Goal: Information Seeking & Learning: Learn about a topic

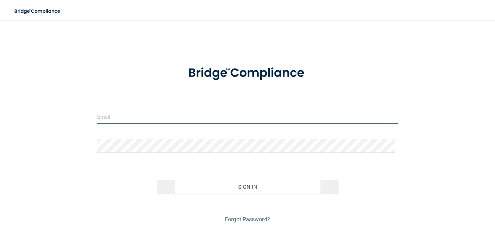
type input "[EMAIL_ADDRESS][DOMAIN_NAME]"
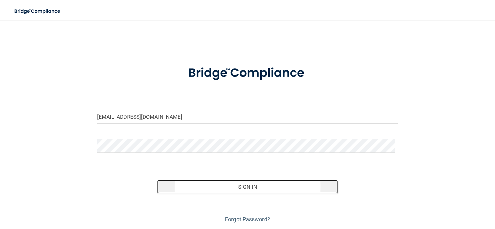
click at [229, 186] on button "Sign In" at bounding box center [247, 187] width 181 height 14
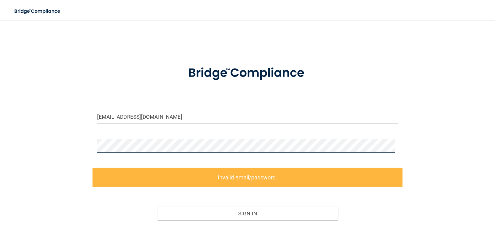
click at [42, 147] on div "schaipel@comcast.net Invalid email/password. You don't have permission to acces…" at bounding box center [247, 138] width 470 height 225
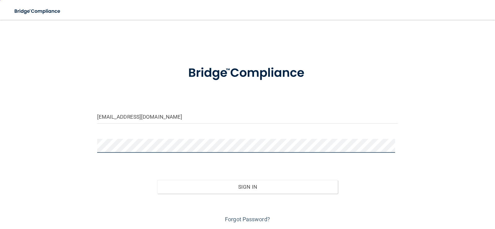
click at [157, 180] on button "Sign In" at bounding box center [247, 187] width 181 height 14
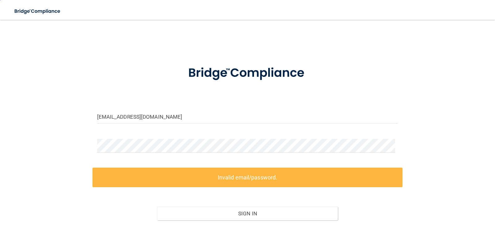
click at [278, 136] on form "schaipel@comcast.net Invalid email/password. You don't have permission to acces…" at bounding box center [247, 154] width 301 height 194
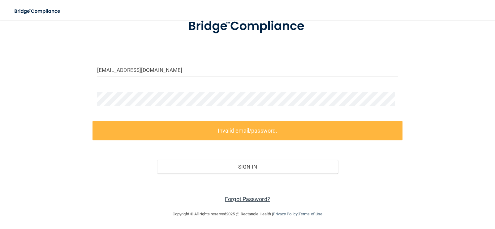
click at [246, 201] on link "Forgot Password?" at bounding box center [247, 199] width 45 height 6
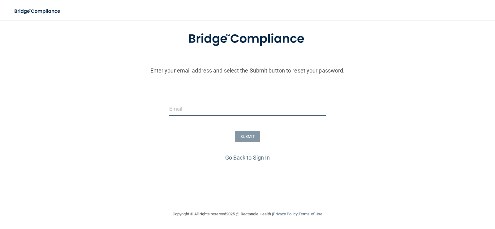
click at [185, 103] on input "email" at bounding box center [247, 109] width 157 height 14
type input "[EMAIL_ADDRESS][DOMAIN_NAME]"
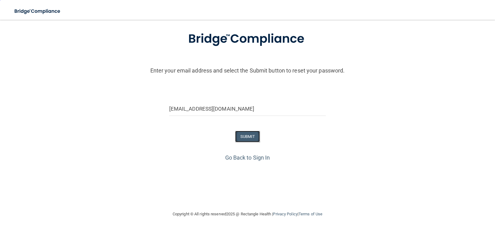
click at [246, 138] on button "SUBMIT" at bounding box center [247, 136] width 25 height 11
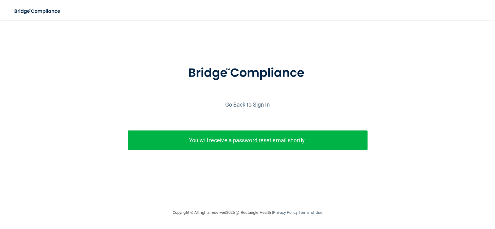
scroll to position [0, 0]
click at [247, 139] on p "You will receive a password reset email shortly." at bounding box center [247, 140] width 231 height 10
click at [250, 102] on link "Go Back to Sign In" at bounding box center [247, 104] width 45 height 6
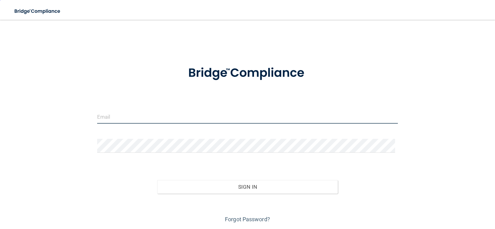
type input "[EMAIL_ADDRESS][DOMAIN_NAME]"
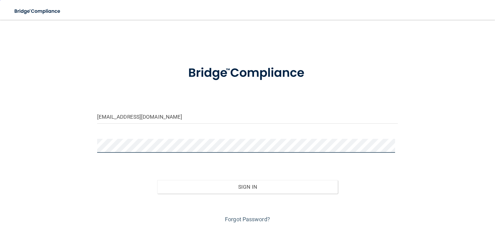
click at [157, 180] on button "Sign In" at bounding box center [247, 187] width 181 height 14
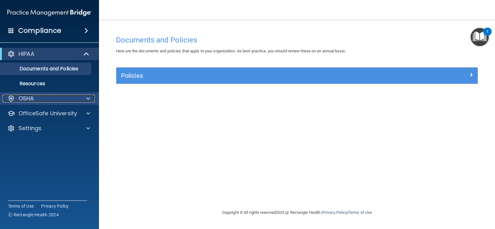
click at [45, 98] on div "OSHA" at bounding box center [41, 98] width 77 height 7
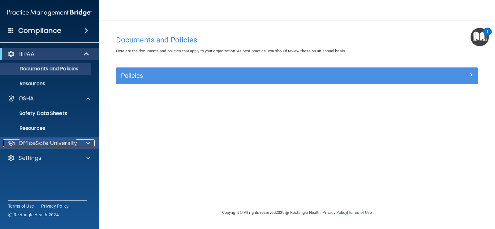
click at [64, 142] on p "OfficeSafe University" at bounding box center [48, 142] width 58 height 7
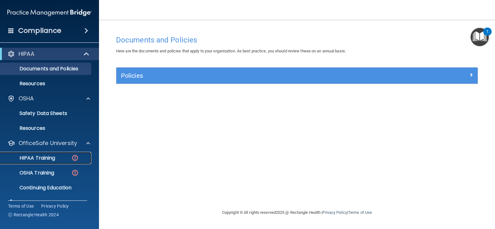
click at [54, 156] on p "HIPAA Training" at bounding box center [29, 158] width 51 height 6
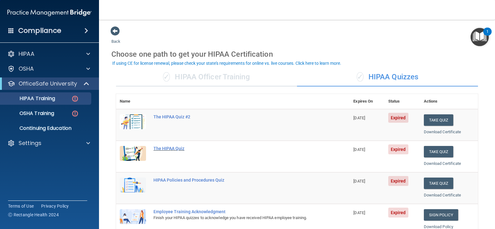
click at [179, 148] on div "The HIPAA Quiz" at bounding box center [235, 148] width 165 height 5
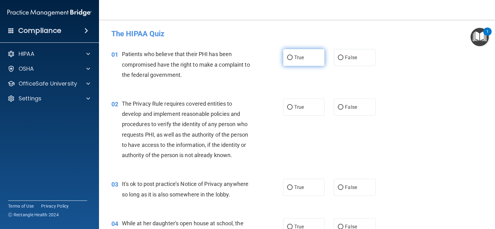
click at [288, 56] on input "True" at bounding box center [290, 57] width 6 height 5
radio input "true"
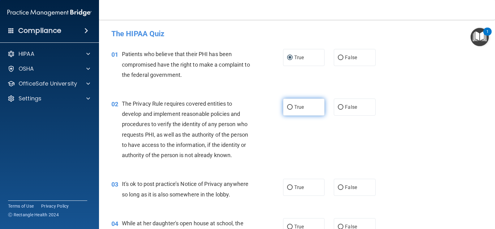
click at [289, 106] on input "True" at bounding box center [290, 107] width 6 height 5
radio input "true"
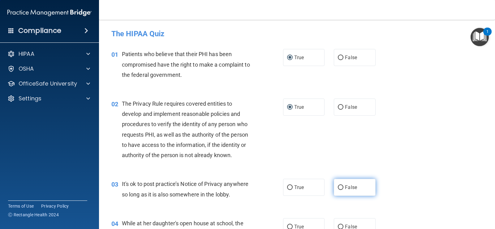
click at [339, 188] on input "False" at bounding box center [341, 187] width 6 height 5
radio input "true"
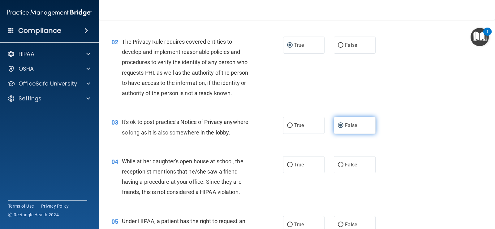
scroll to position [124, 0]
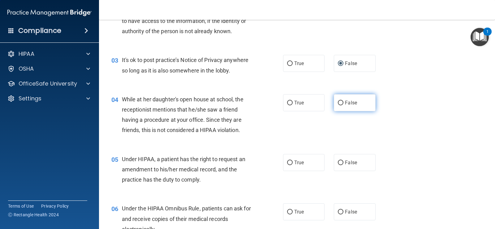
click at [340, 101] on input "False" at bounding box center [341, 103] width 6 height 5
radio input "true"
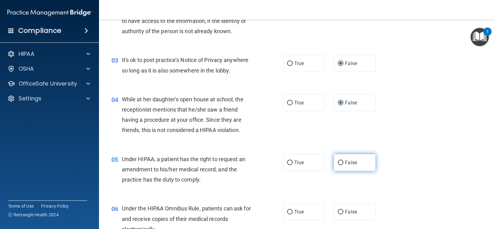
click at [338, 162] on input "False" at bounding box center [341, 162] width 6 height 5
radio input "true"
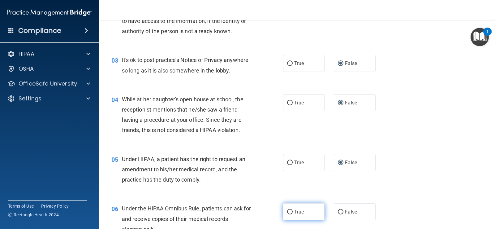
click at [288, 213] on input "True" at bounding box center [290, 211] width 6 height 5
radio input "true"
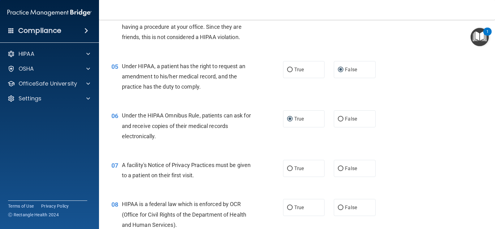
scroll to position [278, 0]
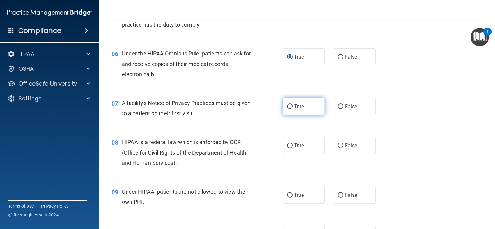
click at [289, 107] on input "True" at bounding box center [290, 106] width 6 height 5
radio input "true"
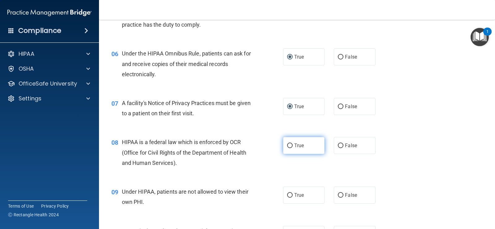
click at [288, 145] on input "True" at bounding box center [290, 145] width 6 height 5
radio input "true"
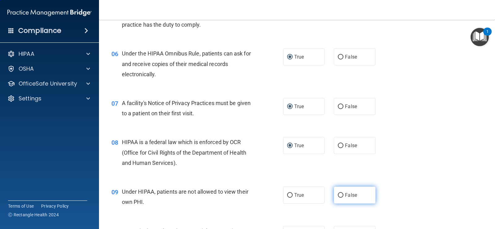
click at [338, 195] on input "False" at bounding box center [341, 195] width 6 height 5
radio input "true"
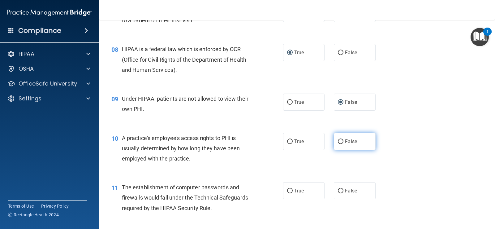
click at [339, 142] on input "False" at bounding box center [341, 141] width 6 height 5
radio input "true"
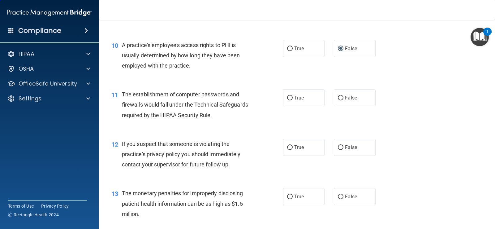
scroll to position [495, 0]
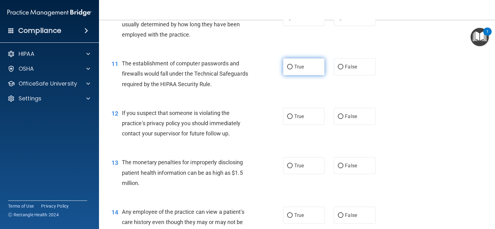
click at [290, 68] on input "True" at bounding box center [290, 67] width 6 height 5
radio input "true"
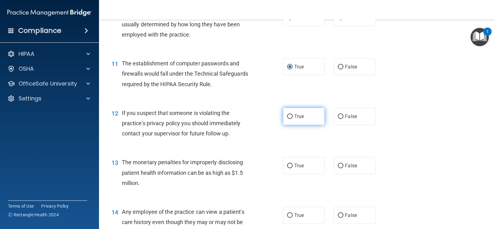
click at [287, 117] on input "True" at bounding box center [290, 116] width 6 height 5
radio input "true"
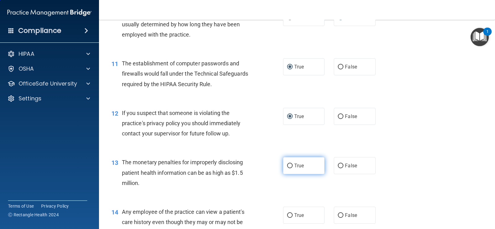
click at [288, 166] on input "True" at bounding box center [290, 165] width 6 height 5
radio input "true"
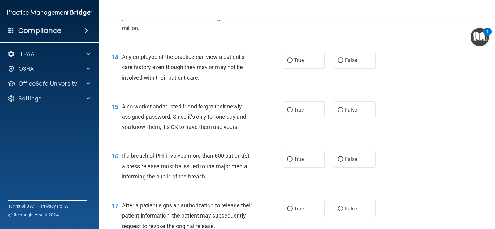
scroll to position [619, 0]
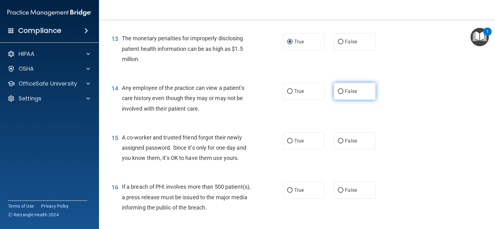
click at [338, 90] on input "False" at bounding box center [341, 91] width 6 height 5
radio input "true"
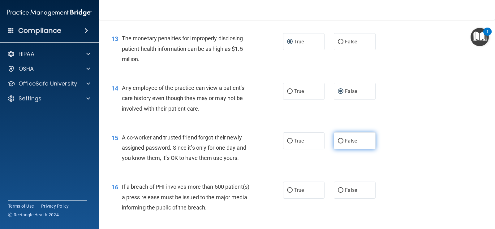
click at [339, 142] on input "False" at bounding box center [341, 141] width 6 height 5
radio input "true"
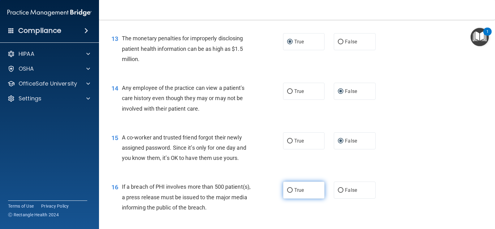
click at [288, 191] on input "True" at bounding box center [290, 190] width 6 height 5
radio input "true"
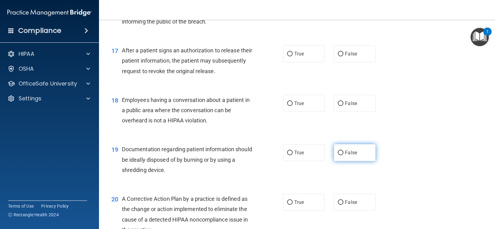
scroll to position [774, 0]
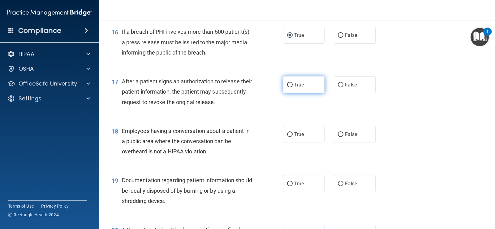
click at [288, 86] on input "True" at bounding box center [290, 85] width 6 height 5
radio input "true"
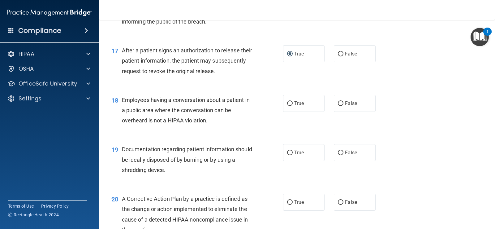
scroll to position [835, 0]
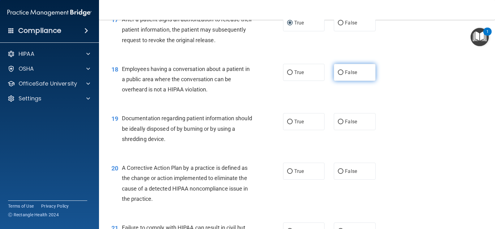
click at [339, 73] on input "False" at bounding box center [341, 72] width 6 height 5
radio input "true"
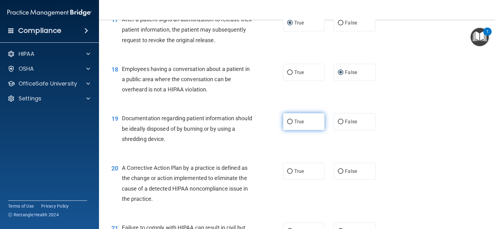
click at [288, 121] on input "True" at bounding box center [290, 121] width 6 height 5
radio input "true"
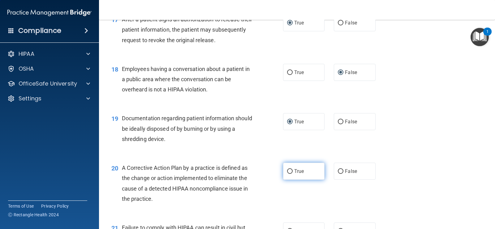
click at [287, 169] on input "True" at bounding box center [290, 171] width 6 height 5
radio input "true"
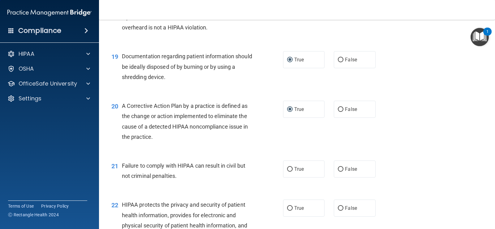
scroll to position [928, 0]
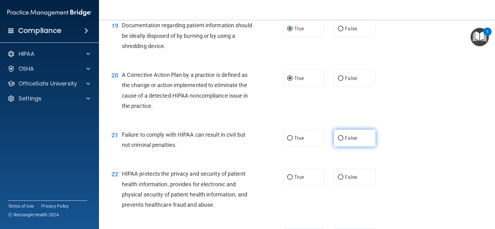
click at [339, 137] on input "False" at bounding box center [341, 138] width 6 height 5
radio input "true"
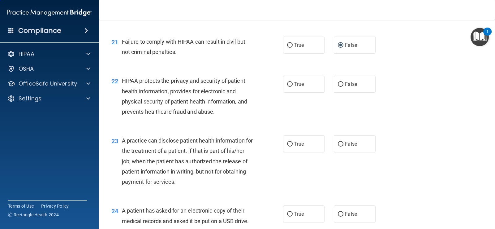
scroll to position [1052, 0]
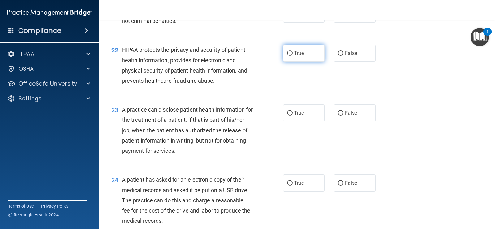
click at [289, 54] on input "True" at bounding box center [290, 53] width 6 height 5
radio input "true"
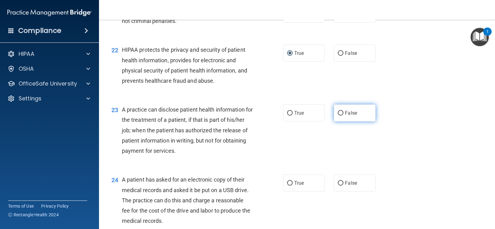
click at [338, 113] on input "False" at bounding box center [341, 113] width 6 height 5
radio input "true"
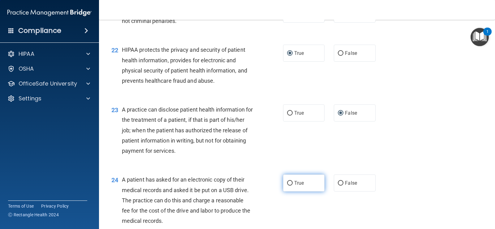
click at [289, 182] on input "True" at bounding box center [290, 183] width 6 height 5
radio input "true"
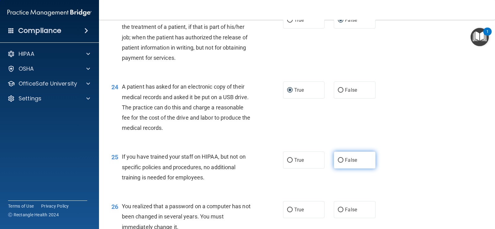
click at [340, 160] on input "False" at bounding box center [341, 160] width 6 height 5
radio input "true"
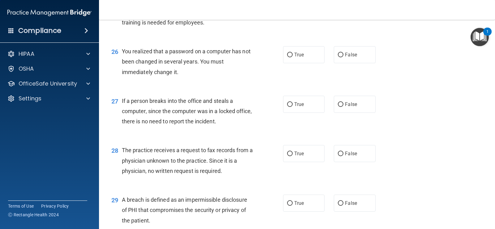
scroll to position [1269, 0]
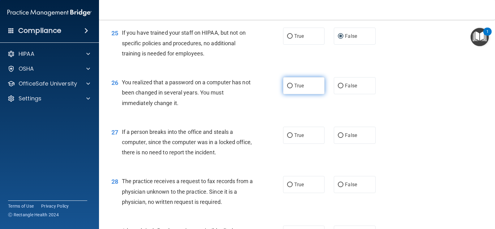
click at [287, 84] on input "True" at bounding box center [290, 86] width 6 height 5
radio input "true"
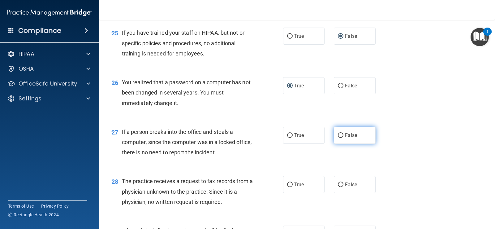
click at [338, 134] on input "False" at bounding box center [341, 135] width 6 height 5
radio input "true"
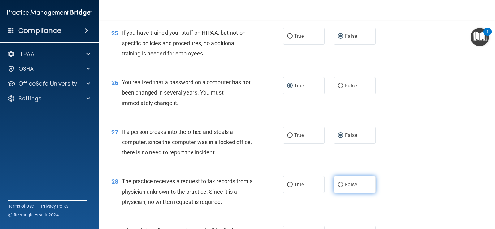
click at [339, 184] on input "False" at bounding box center [341, 184] width 6 height 5
radio input "true"
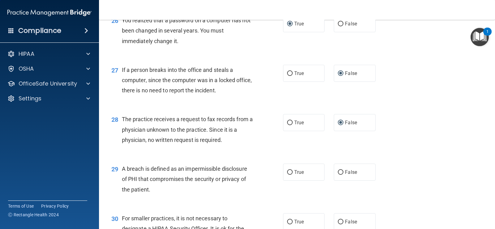
scroll to position [1392, 0]
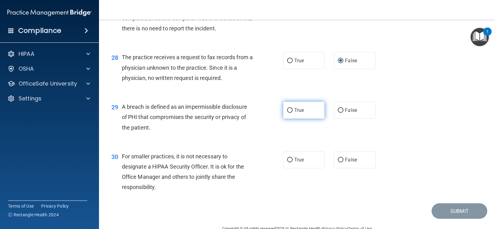
click at [288, 110] on input "True" at bounding box center [290, 110] width 6 height 5
radio input "true"
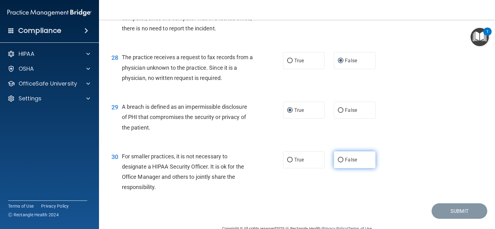
click at [338, 158] on input "False" at bounding box center [341, 160] width 6 height 5
radio input "true"
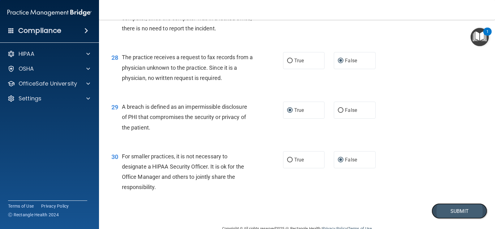
click at [448, 211] on button "Submit" at bounding box center [460, 211] width 56 height 16
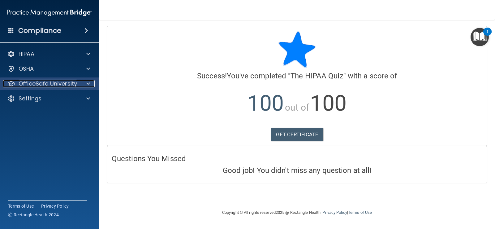
click at [49, 81] on p "OfficeSafe University" at bounding box center [48, 83] width 58 height 7
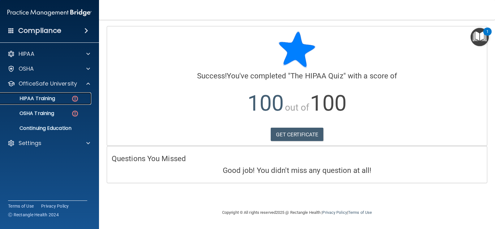
click at [74, 99] on img at bounding box center [75, 99] width 8 height 8
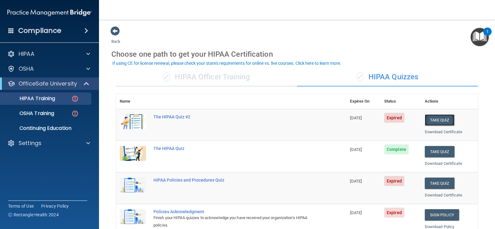
click at [438, 122] on button "Take Quiz" at bounding box center [440, 119] width 30 height 11
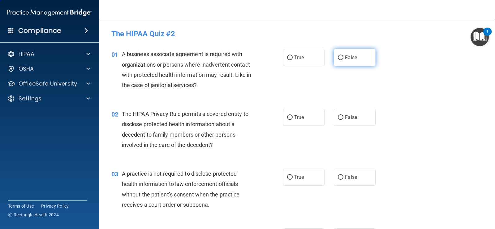
click at [338, 55] on input "False" at bounding box center [341, 57] width 6 height 5
radio input "true"
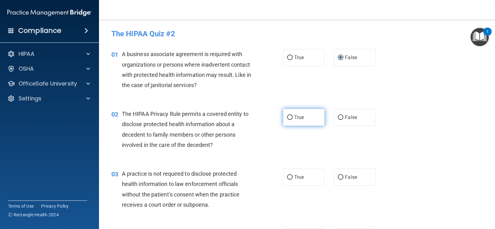
click at [287, 117] on input "True" at bounding box center [290, 117] width 6 height 5
radio input "true"
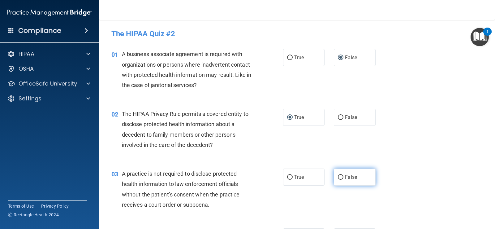
click at [339, 175] on input "False" at bounding box center [341, 177] width 6 height 5
radio input "true"
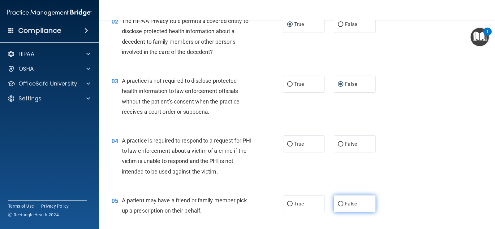
scroll to position [124, 0]
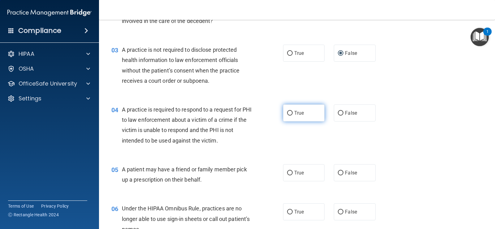
click at [289, 112] on input "True" at bounding box center [290, 113] width 6 height 5
radio input "true"
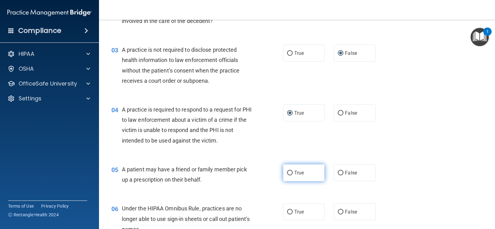
click at [288, 171] on input "True" at bounding box center [290, 173] width 6 height 5
radio input "true"
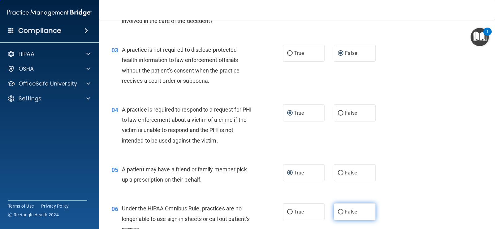
click at [338, 211] on input "False" at bounding box center [341, 211] width 6 height 5
radio input "true"
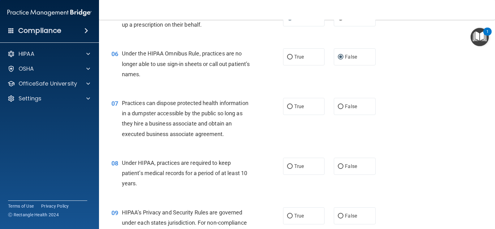
scroll to position [309, 0]
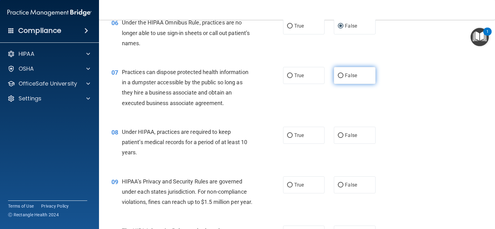
click at [339, 74] on input "False" at bounding box center [341, 75] width 6 height 5
radio input "true"
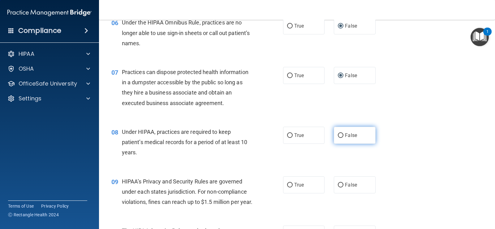
click at [339, 134] on input "False" at bounding box center [341, 135] width 6 height 5
radio input "true"
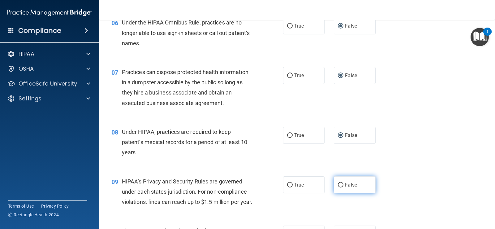
click at [338, 187] on input "False" at bounding box center [341, 185] width 6 height 5
radio input "true"
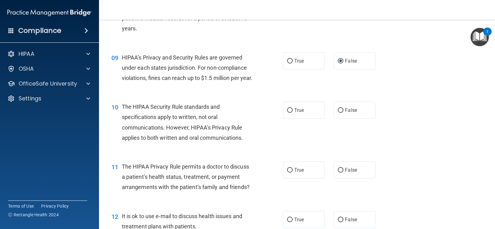
scroll to position [464, 0]
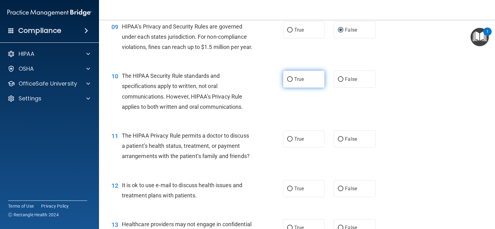
click at [290, 82] on input "True" at bounding box center [290, 79] width 6 height 5
radio input "true"
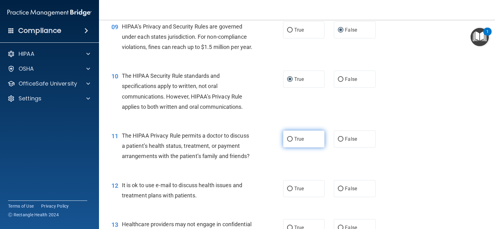
click at [289, 141] on input "True" at bounding box center [290, 139] width 6 height 5
radio input "true"
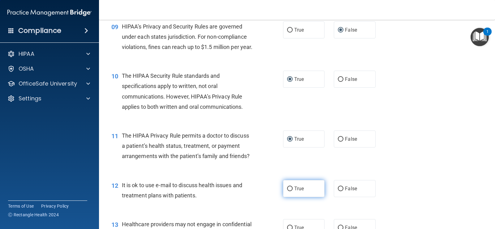
click at [290, 191] on input "True" at bounding box center [290, 188] width 6 height 5
radio input "true"
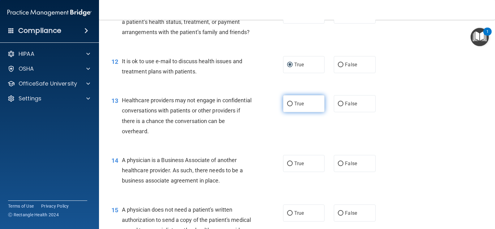
scroll to position [619, 0]
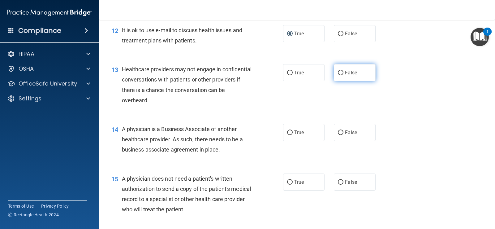
click at [340, 75] on input "False" at bounding box center [341, 73] width 6 height 5
radio input "true"
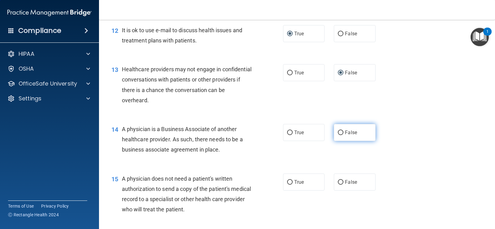
click at [338, 135] on input "False" at bounding box center [341, 132] width 6 height 5
radio input "true"
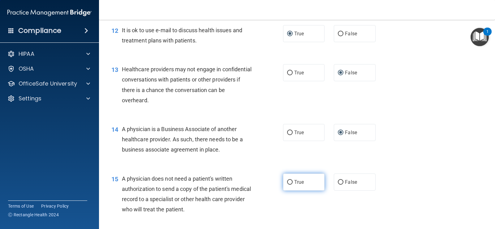
click at [289, 184] on input "True" at bounding box center [290, 182] width 6 height 5
radio input "true"
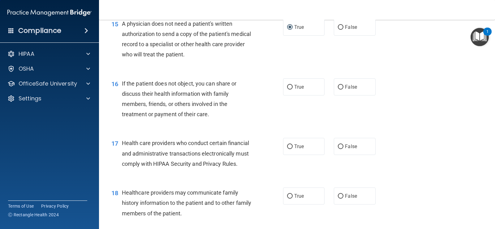
scroll to position [805, 0]
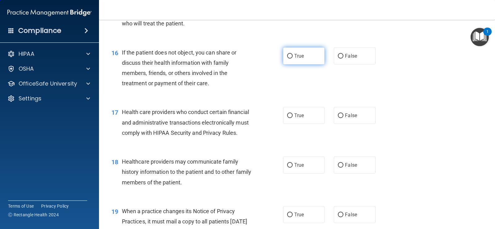
click at [290, 58] on input "True" at bounding box center [290, 56] width 6 height 5
radio input "true"
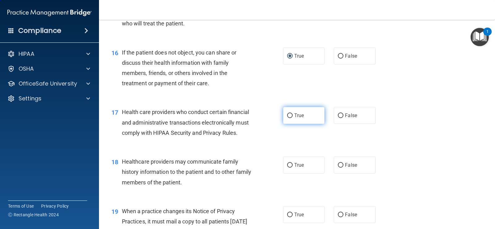
click at [287, 118] on input "True" at bounding box center [290, 115] width 6 height 5
radio input "true"
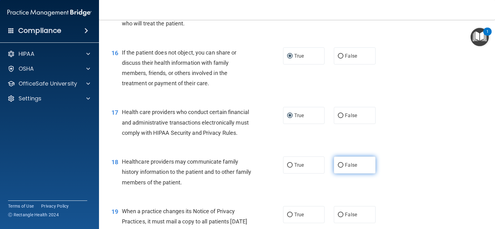
click at [338, 167] on input "False" at bounding box center [341, 165] width 6 height 5
radio input "true"
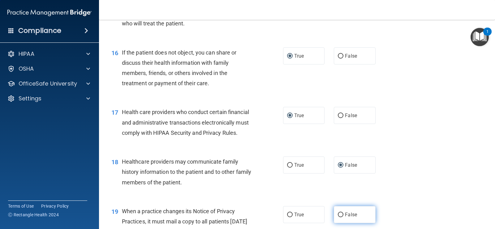
click at [338, 217] on input "False" at bounding box center [341, 214] width 6 height 5
radio input "true"
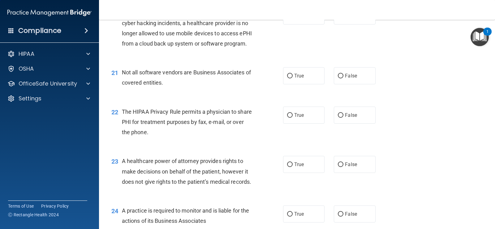
scroll to position [1021, 0]
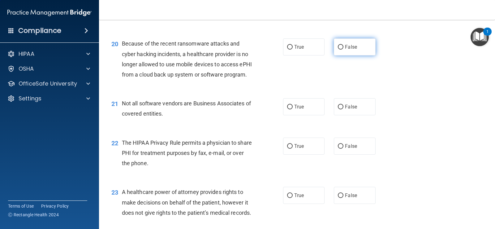
click at [340, 50] on input "False" at bounding box center [341, 47] width 6 height 5
radio input "true"
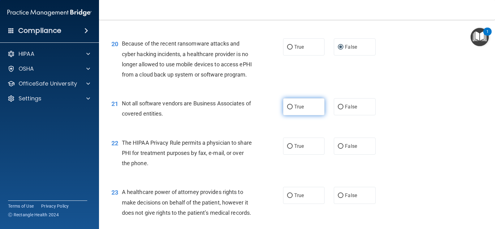
click at [289, 109] on input "True" at bounding box center [290, 107] width 6 height 5
radio input "true"
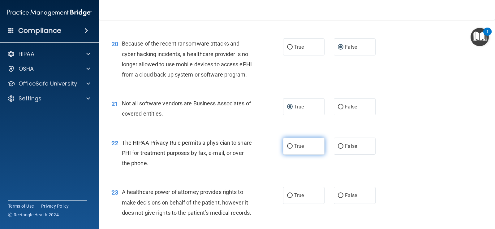
click at [287, 149] on input "True" at bounding box center [290, 146] width 6 height 5
radio input "true"
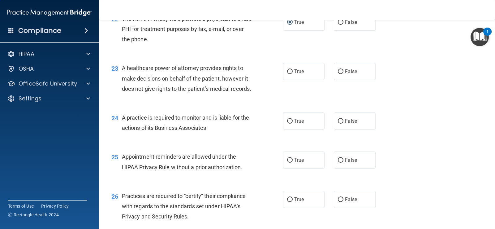
scroll to position [1176, 0]
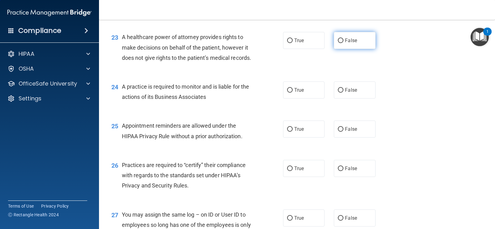
click at [338, 43] on input "False" at bounding box center [341, 40] width 6 height 5
radio input "true"
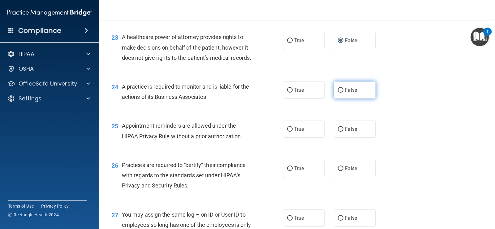
click at [338, 93] on input "False" at bounding box center [341, 90] width 6 height 5
radio input "true"
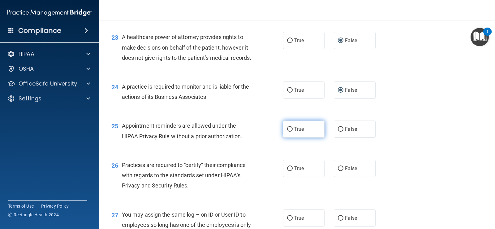
click at [287, 132] on input "True" at bounding box center [290, 129] width 6 height 5
radio input "true"
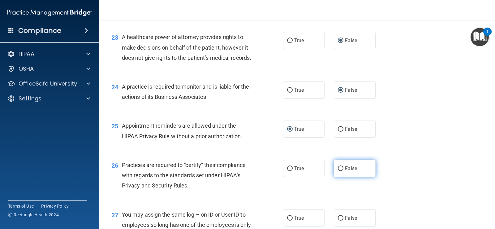
click at [338, 171] on input "False" at bounding box center [341, 168] width 6 height 5
radio input "true"
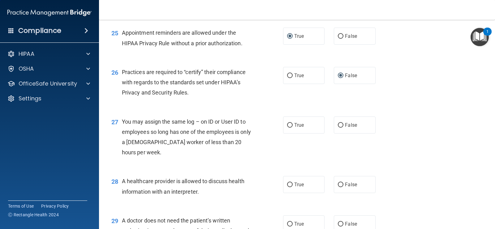
scroll to position [1300, 0]
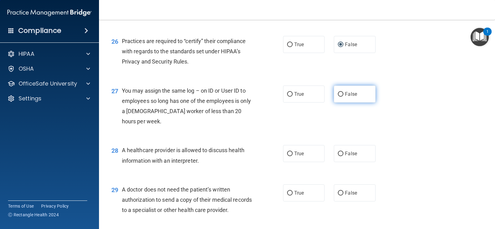
click at [338, 97] on input "False" at bounding box center [341, 94] width 6 height 5
radio input "true"
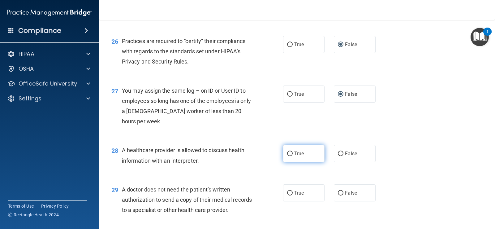
click at [287, 156] on input "True" at bounding box center [290, 153] width 6 height 5
radio input "true"
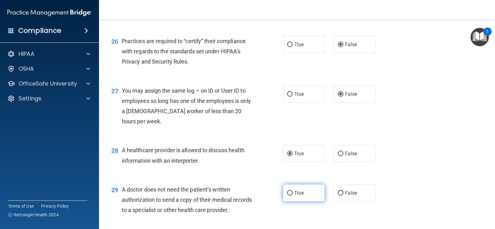
click at [287, 195] on input "True" at bounding box center [290, 193] width 6 height 5
radio input "true"
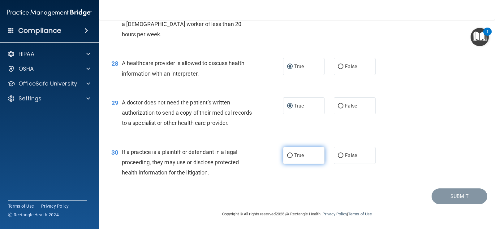
click at [289, 158] on input "True" at bounding box center [290, 155] width 6 height 5
radio input "true"
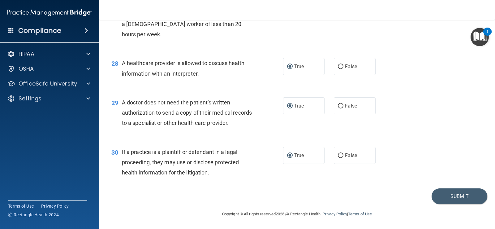
scroll to position [1417, 0]
click at [464, 198] on button "Submit" at bounding box center [460, 196] width 56 height 16
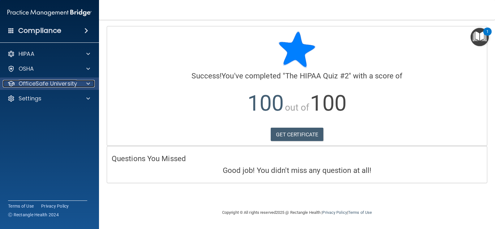
click at [51, 83] on p "OfficeSafe University" at bounding box center [48, 83] width 58 height 7
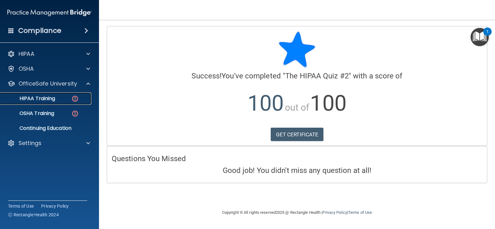
click at [46, 97] on p "HIPAA Training" at bounding box center [29, 98] width 51 height 6
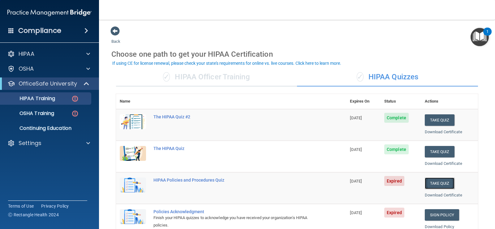
click at [436, 186] on button "Take Quiz" at bounding box center [440, 182] width 30 height 11
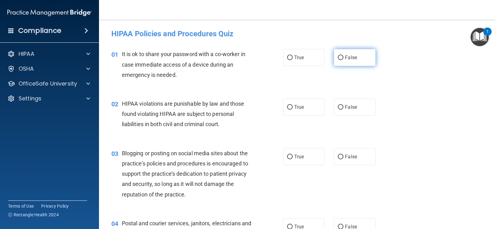
click at [340, 56] on input "False" at bounding box center [341, 57] width 6 height 5
radio input "true"
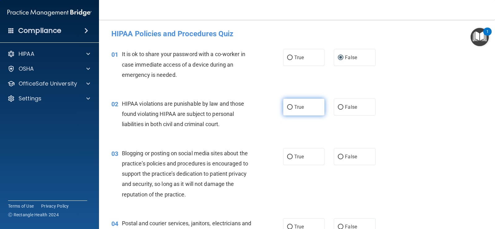
click at [287, 107] on input "True" at bounding box center [290, 107] width 6 height 5
radio input "true"
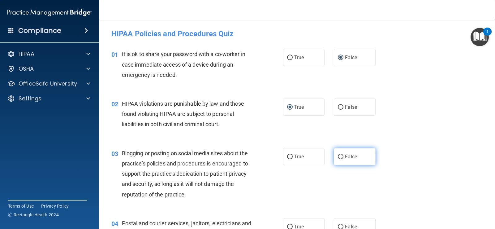
click at [338, 157] on input "False" at bounding box center [341, 156] width 6 height 5
radio input "true"
click at [289, 225] on input "True" at bounding box center [290, 226] width 6 height 5
radio input "true"
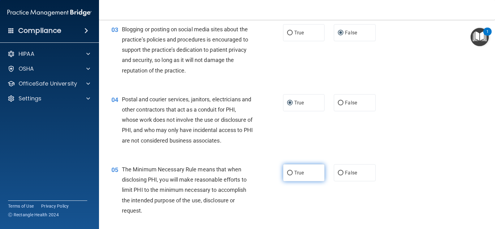
scroll to position [186, 0]
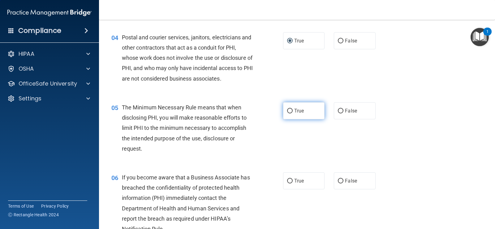
click at [287, 109] on input "True" at bounding box center [290, 111] width 6 height 5
radio input "true"
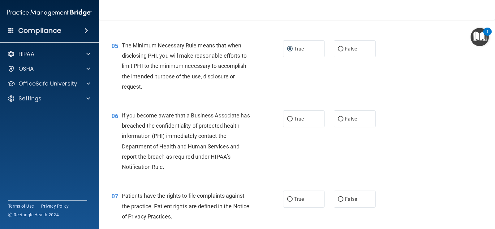
scroll to position [278, 0]
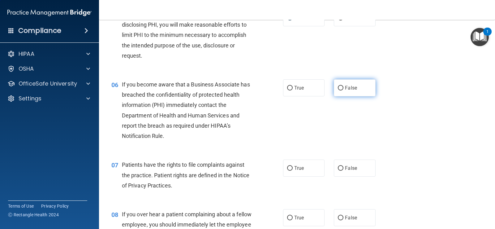
click at [340, 88] on input "False" at bounding box center [341, 88] width 6 height 5
radio input "true"
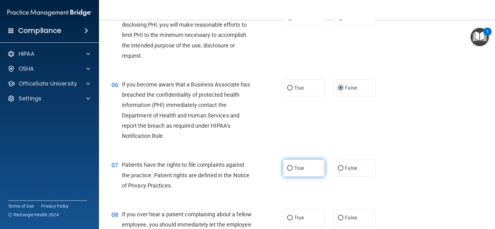
click at [289, 168] on input "True" at bounding box center [290, 168] width 6 height 5
radio input "true"
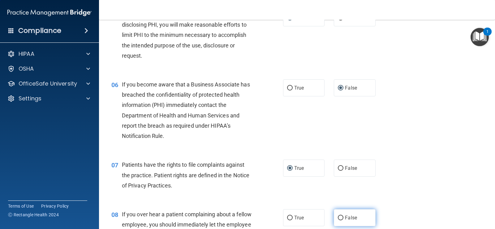
click at [339, 217] on input "False" at bounding box center [341, 217] width 6 height 5
radio input "true"
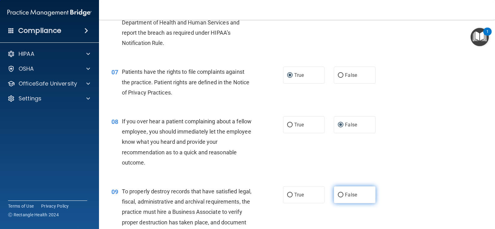
click at [339, 194] on input "False" at bounding box center [341, 194] width 6 height 5
radio input "true"
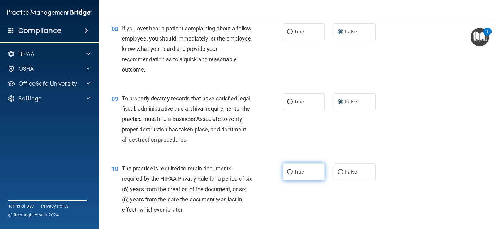
click at [287, 171] on input "True" at bounding box center [290, 172] width 6 height 5
radio input "true"
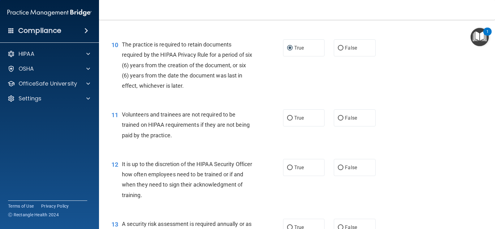
scroll to position [650, 0]
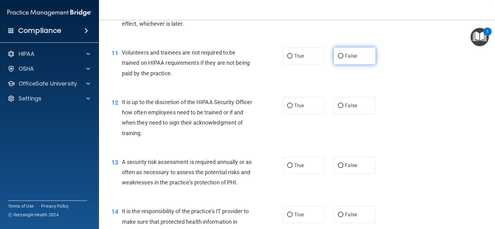
click at [338, 54] on input "False" at bounding box center [341, 56] width 6 height 5
radio input "true"
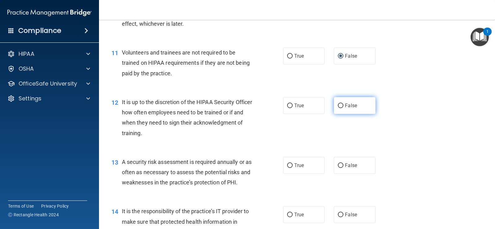
click at [338, 102] on label "False" at bounding box center [354, 105] width 41 height 17
click at [338, 103] on input "False" at bounding box center [341, 105] width 6 height 5
radio input "true"
click at [287, 166] on input "True" at bounding box center [290, 165] width 6 height 5
radio input "true"
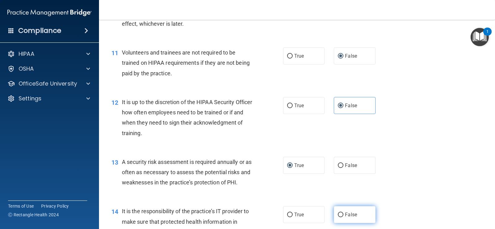
click at [338, 213] on input "False" at bounding box center [341, 214] width 6 height 5
radio input "true"
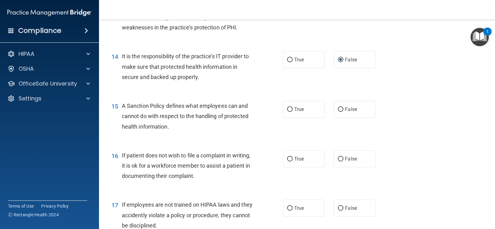
scroll to position [835, 0]
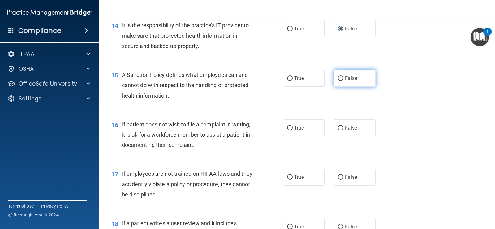
click at [338, 78] on input "False" at bounding box center [341, 78] width 6 height 5
radio input "true"
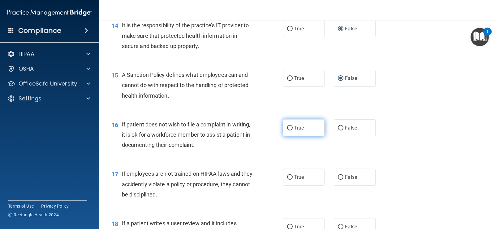
click at [287, 128] on input "True" at bounding box center [290, 128] width 6 height 5
radio input "true"
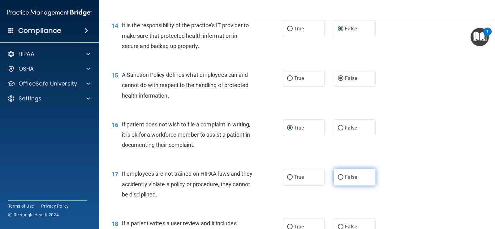
click at [339, 180] on label "False" at bounding box center [354, 176] width 41 height 17
click at [339, 179] on input "False" at bounding box center [341, 177] width 6 height 5
radio input "true"
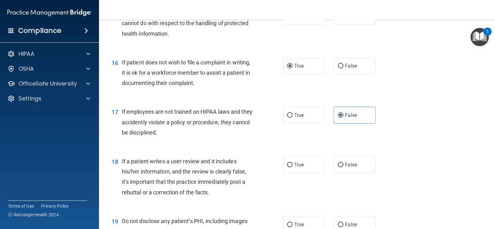
scroll to position [959, 0]
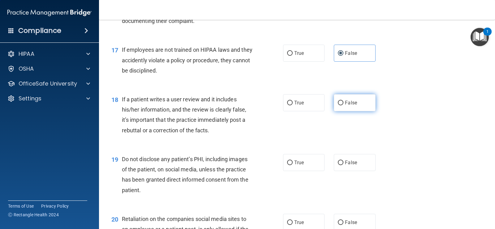
click at [341, 104] on input "False" at bounding box center [341, 103] width 6 height 5
radio input "true"
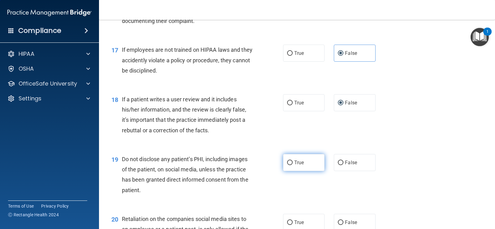
click at [287, 162] on input "True" at bounding box center [290, 162] width 6 height 5
radio input "true"
click at [338, 221] on input "False" at bounding box center [341, 222] width 6 height 5
radio input "true"
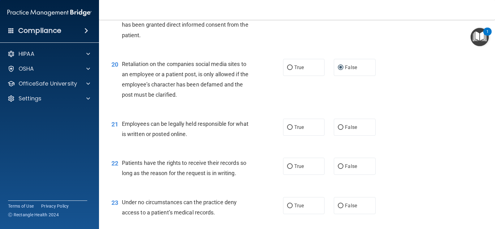
scroll to position [1145, 0]
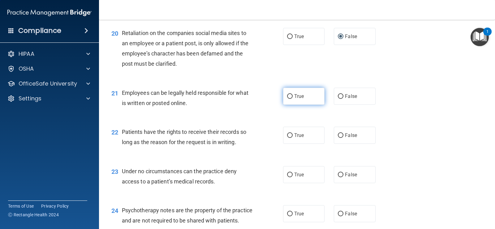
click at [287, 97] on input "True" at bounding box center [290, 96] width 6 height 5
radio input "true"
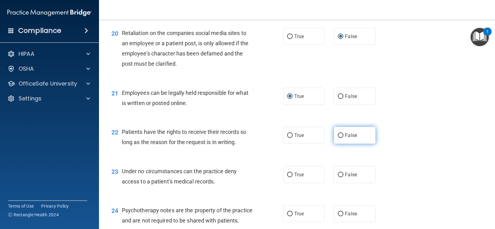
click at [338, 136] on input "False" at bounding box center [341, 135] width 6 height 5
radio input "true"
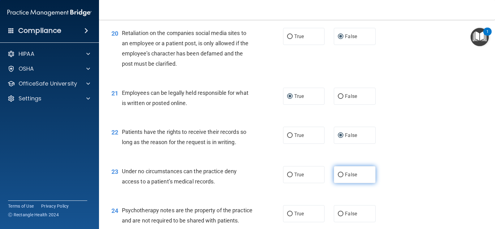
click at [338, 172] on input "False" at bounding box center [341, 174] width 6 height 5
radio input "true"
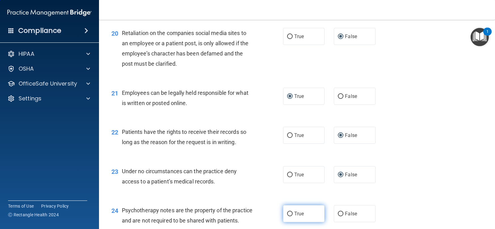
click at [288, 214] on input "True" at bounding box center [290, 213] width 6 height 5
radio input "true"
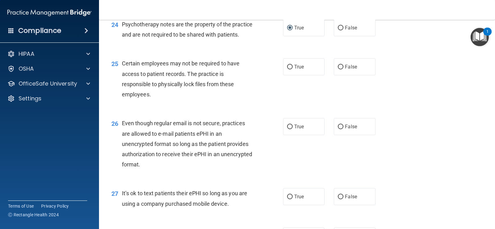
scroll to position [1362, 0]
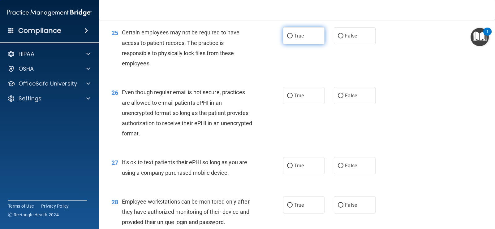
click at [287, 38] on input "True" at bounding box center [290, 36] width 6 height 5
radio input "true"
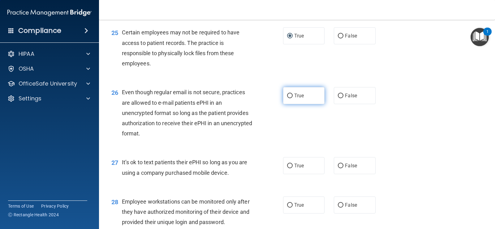
click at [287, 98] on input "True" at bounding box center [290, 95] width 6 height 5
radio input "true"
click at [339, 168] on input "False" at bounding box center [341, 165] width 6 height 5
radio input "true"
click at [338, 207] on input "False" at bounding box center [341, 205] width 6 height 5
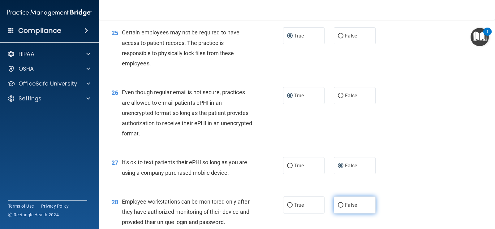
radio input "true"
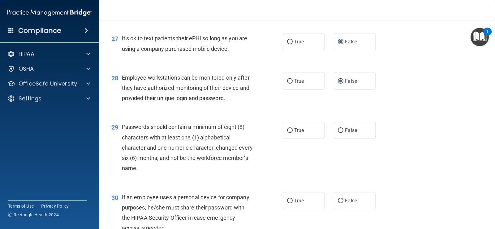
scroll to position [1516, 0]
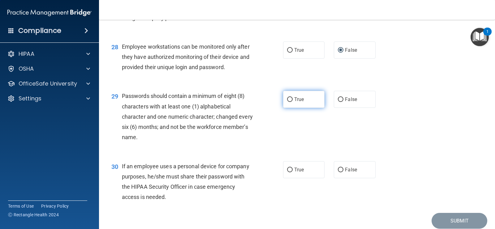
click at [287, 102] on input "True" at bounding box center [290, 99] width 6 height 5
radio input "true"
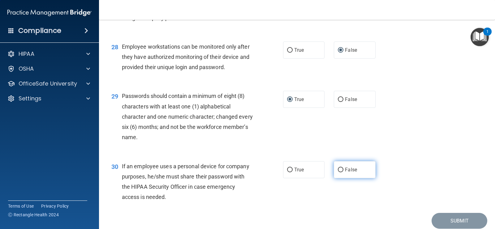
click at [338, 172] on input "False" at bounding box center [341, 169] width 6 height 5
radio input "true"
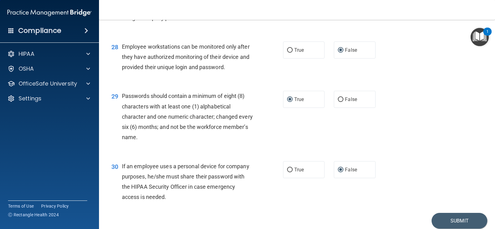
scroll to position [1551, 0]
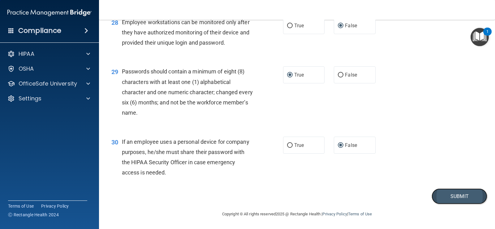
click at [455, 193] on button "Submit" at bounding box center [460, 196] width 56 height 16
click at [458, 194] on button "Submit" at bounding box center [460, 196] width 56 height 16
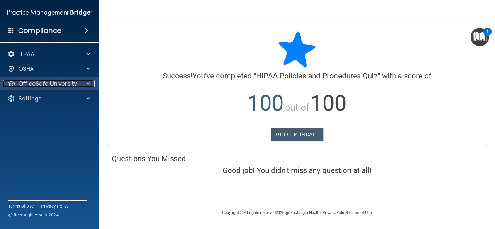
click at [46, 83] on p "OfficeSafe University" at bounding box center [48, 83] width 58 height 7
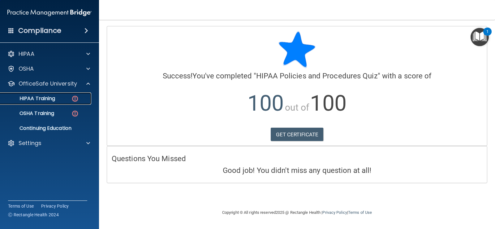
click at [47, 95] on p "HIPAA Training" at bounding box center [29, 98] width 51 height 6
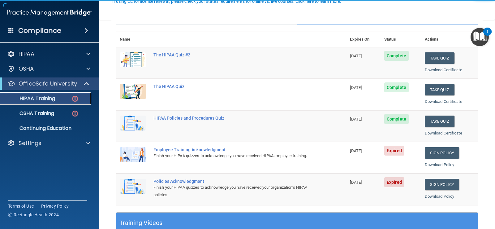
scroll to position [93, 0]
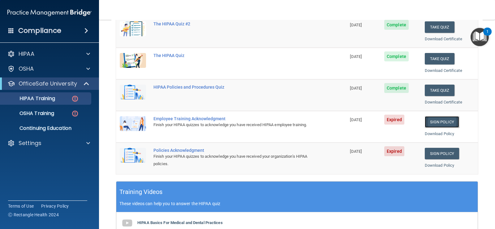
click at [436, 121] on link "Sign Policy" at bounding box center [442, 121] width 34 height 11
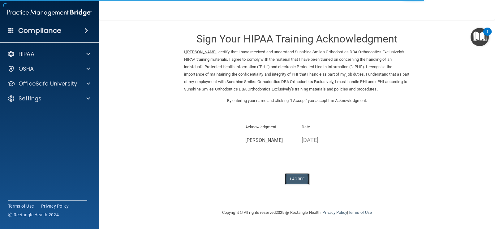
click at [305, 177] on button "I Agree" at bounding box center [297, 178] width 25 height 11
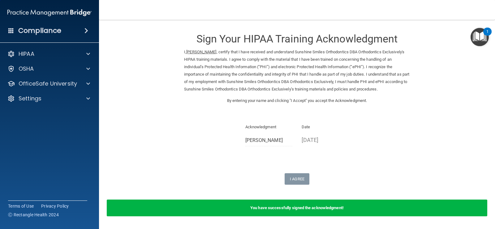
scroll to position [19, 0]
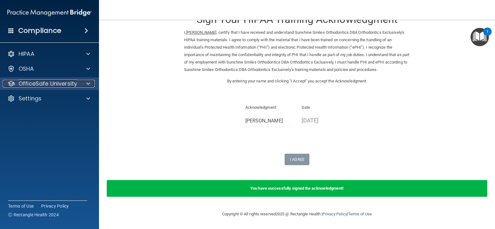
click at [62, 86] on p "OfficeSafe University" at bounding box center [48, 83] width 58 height 7
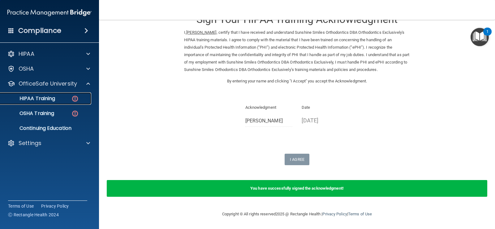
click at [59, 97] on div "HIPAA Training" at bounding box center [46, 98] width 84 height 6
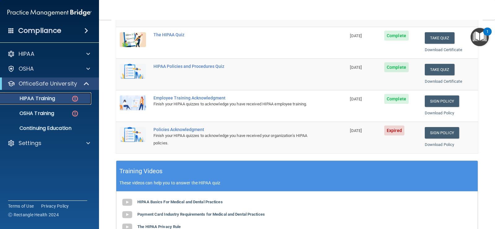
scroll to position [83, 0]
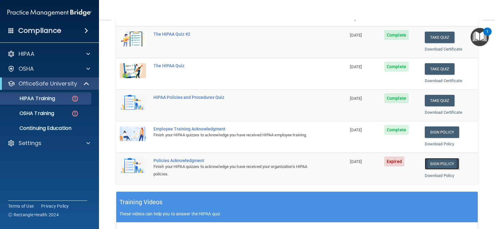
click at [434, 162] on link "Sign Policy" at bounding box center [442, 163] width 34 height 11
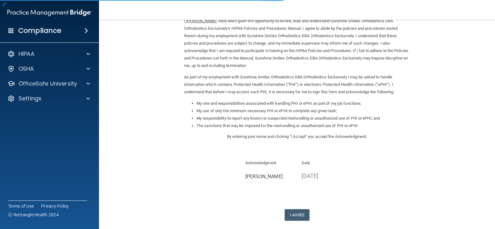
scroll to position [62, 0]
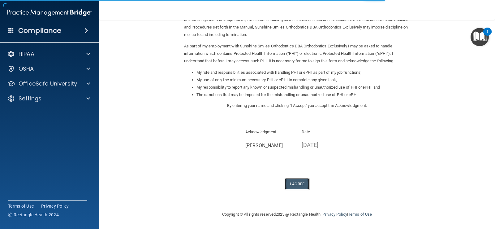
click at [301, 185] on button "I Agree" at bounding box center [297, 183] width 25 height 11
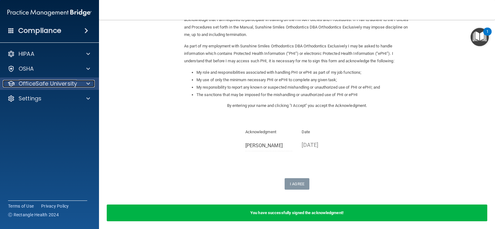
click at [44, 85] on p "OfficeSafe University" at bounding box center [48, 83] width 58 height 7
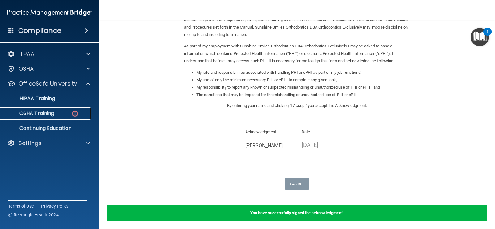
click at [38, 110] on p "OSHA Training" at bounding box center [29, 113] width 50 height 6
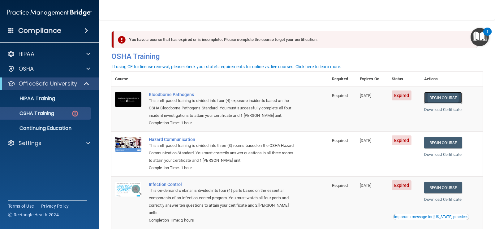
click at [448, 97] on link "Begin Course" at bounding box center [443, 97] width 38 height 11
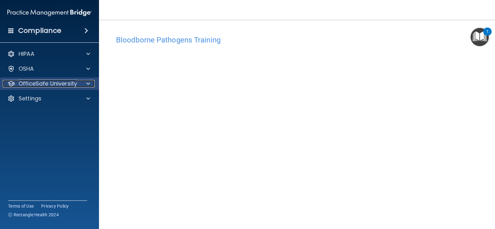
click at [58, 83] on p "OfficeSafe University" at bounding box center [48, 83] width 58 height 7
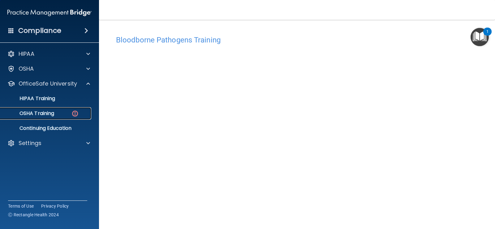
click at [49, 113] on p "OSHA Training" at bounding box center [29, 113] width 50 height 6
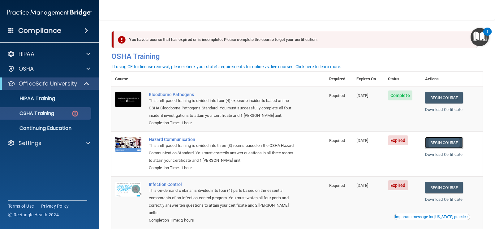
click at [447, 143] on link "Begin Course" at bounding box center [444, 142] width 38 height 11
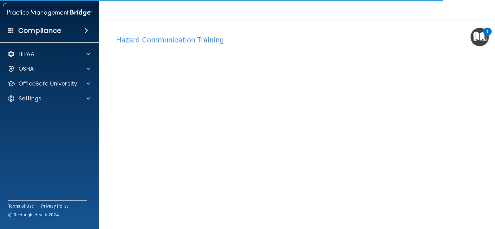
scroll to position [4, 0]
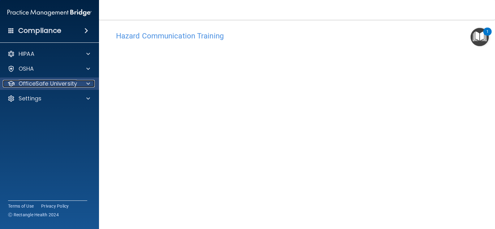
click at [55, 86] on p "OfficeSafe University" at bounding box center [48, 83] width 58 height 7
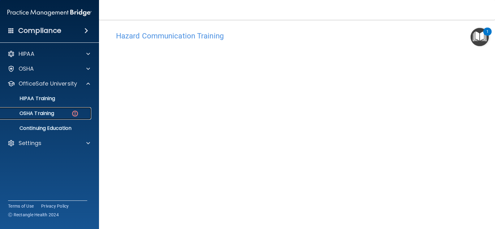
click at [48, 110] on p "OSHA Training" at bounding box center [29, 113] width 50 height 6
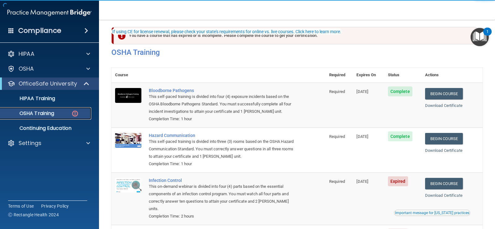
scroll to position [66, 0]
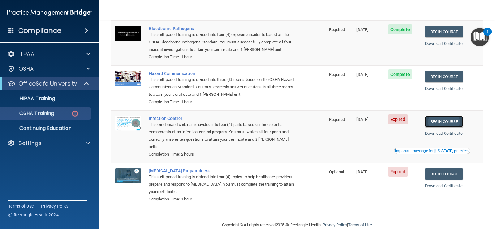
click at [440, 120] on link "Begin Course" at bounding box center [444, 121] width 38 height 11
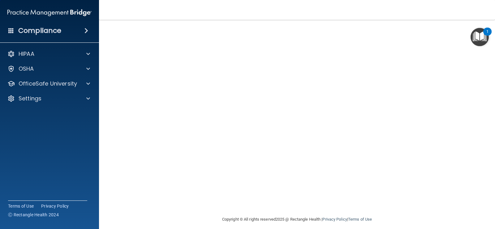
scroll to position [36, 0]
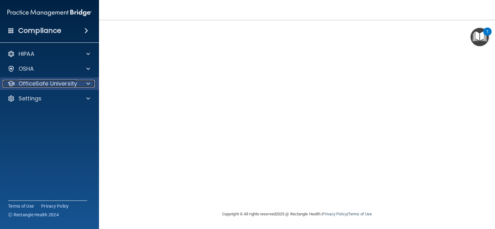
click at [63, 85] on p "OfficeSafe University" at bounding box center [48, 83] width 58 height 7
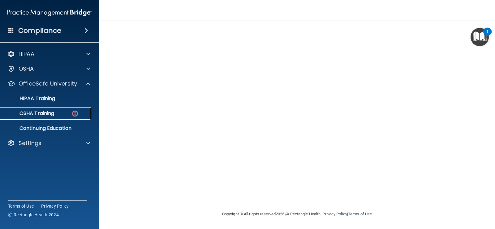
click at [46, 114] on p "OSHA Training" at bounding box center [29, 113] width 50 height 6
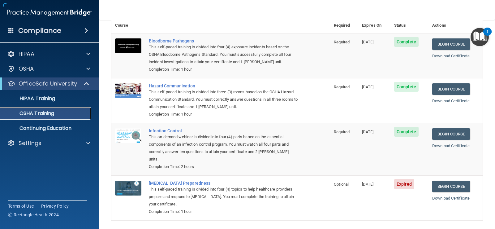
scroll to position [54, 0]
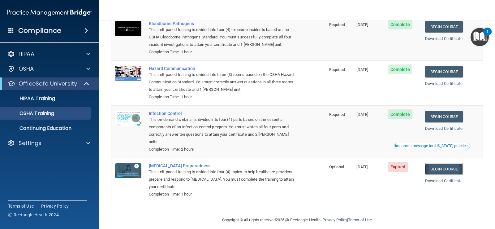
click at [444, 163] on link "Begin Course" at bounding box center [444, 168] width 38 height 11
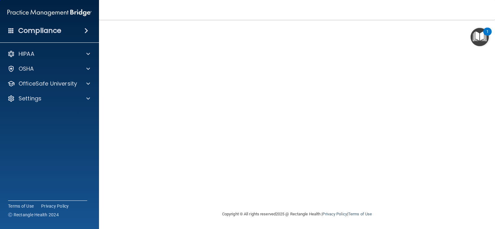
scroll to position [5, 0]
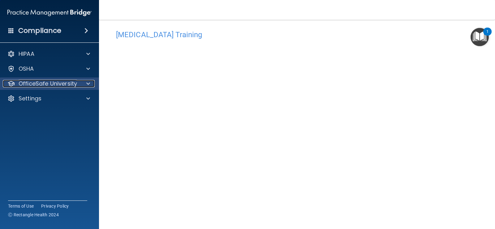
click at [54, 86] on p "OfficeSafe University" at bounding box center [48, 83] width 58 height 7
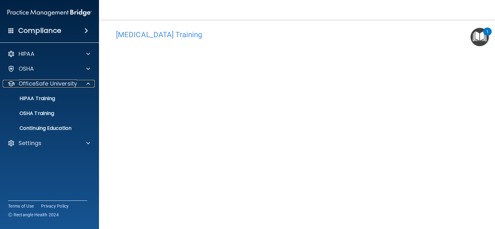
scroll to position [0, 0]
